Goal: Information Seeking & Learning: Learn about a topic

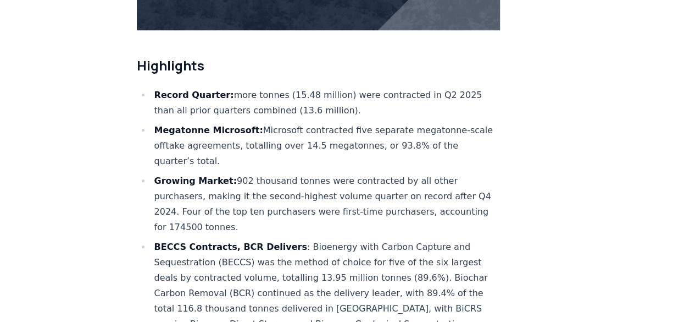
scroll to position [381, 0]
click at [277, 173] on li "Growing Market: 902 thousand tonnes were contracted by all other purchasers, ma…" at bounding box center [326, 204] width 350 height 62
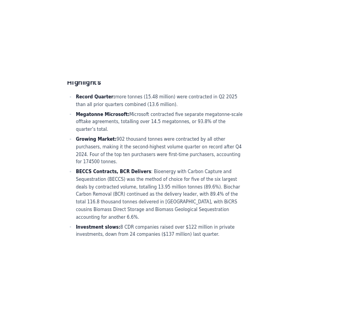
scroll to position [451, 0]
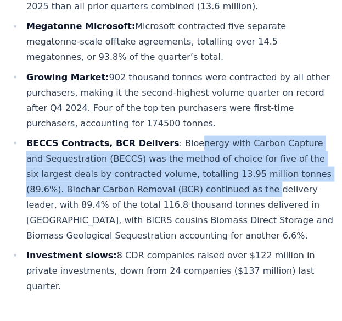
drag, startPoint x: 178, startPoint y: 132, endPoint x: 188, endPoint y: 187, distance: 55.4
click at [188, 187] on li "BECCS Contracts, BCR Delivers : Bioenergy with Carbon Capture and Sequestration…" at bounding box center [178, 189] width 311 height 108
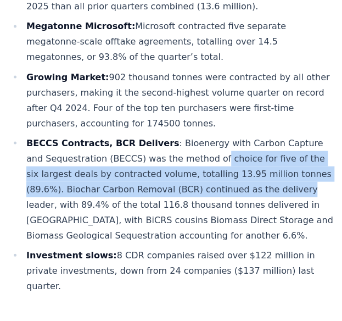
drag, startPoint x: 188, startPoint y: 187, endPoint x: 191, endPoint y: 156, distance: 31.0
click at [191, 156] on li "BECCS Contracts, BCR Delivers : Bioenergy with Carbon Capture and Sequestration…" at bounding box center [178, 189] width 311 height 108
drag, startPoint x: 191, startPoint y: 156, endPoint x: 184, endPoint y: 180, distance: 24.9
click at [184, 180] on li "BECCS Contracts, BCR Delivers : Bioenergy with Carbon Capture and Sequestration…" at bounding box center [178, 189] width 311 height 108
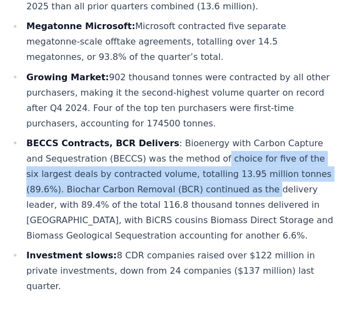
click at [184, 180] on li "BECCS Contracts, BCR Delivers : Bioenergy with Carbon Capture and Sequestration…" at bounding box center [178, 189] width 311 height 108
drag, startPoint x: 184, startPoint y: 180, endPoint x: 188, endPoint y: 158, distance: 22.4
click at [188, 158] on li "BECCS Contracts, BCR Delivers : Bioenergy with Carbon Capture and Sequestration…" at bounding box center [178, 189] width 311 height 108
drag, startPoint x: 188, startPoint y: 158, endPoint x: 182, endPoint y: 190, distance: 32.9
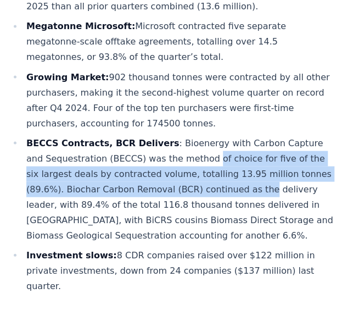
click at [182, 190] on li "BECCS Contracts, BCR Delivers : Bioenergy with Carbon Capture and Sequestration…" at bounding box center [178, 189] width 311 height 108
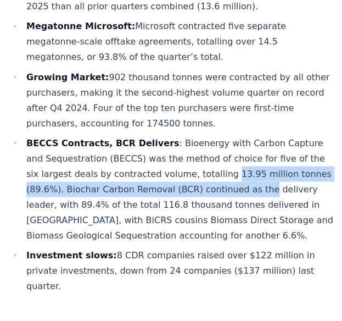
drag, startPoint x: 182, startPoint y: 190, endPoint x: 188, endPoint y: 167, distance: 24.3
click at [188, 167] on li "BECCS Contracts, BCR Delivers : Bioenergy with Carbon Capture and Sequestration…" at bounding box center [178, 189] width 311 height 108
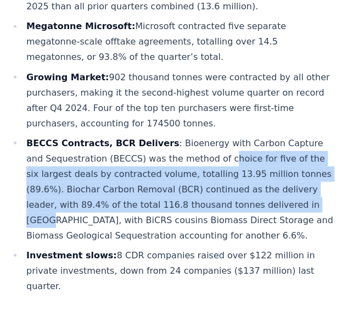
drag, startPoint x: 199, startPoint y: 160, endPoint x: 211, endPoint y: 205, distance: 46.5
click at [211, 205] on li "BECCS Contracts, BCR Delivers : Bioenergy with Carbon Capture and Sequestration…" at bounding box center [178, 189] width 311 height 108
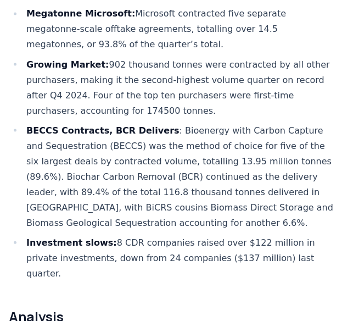
scroll to position [464, 0]
